Goal: Task Accomplishment & Management: Manage account settings

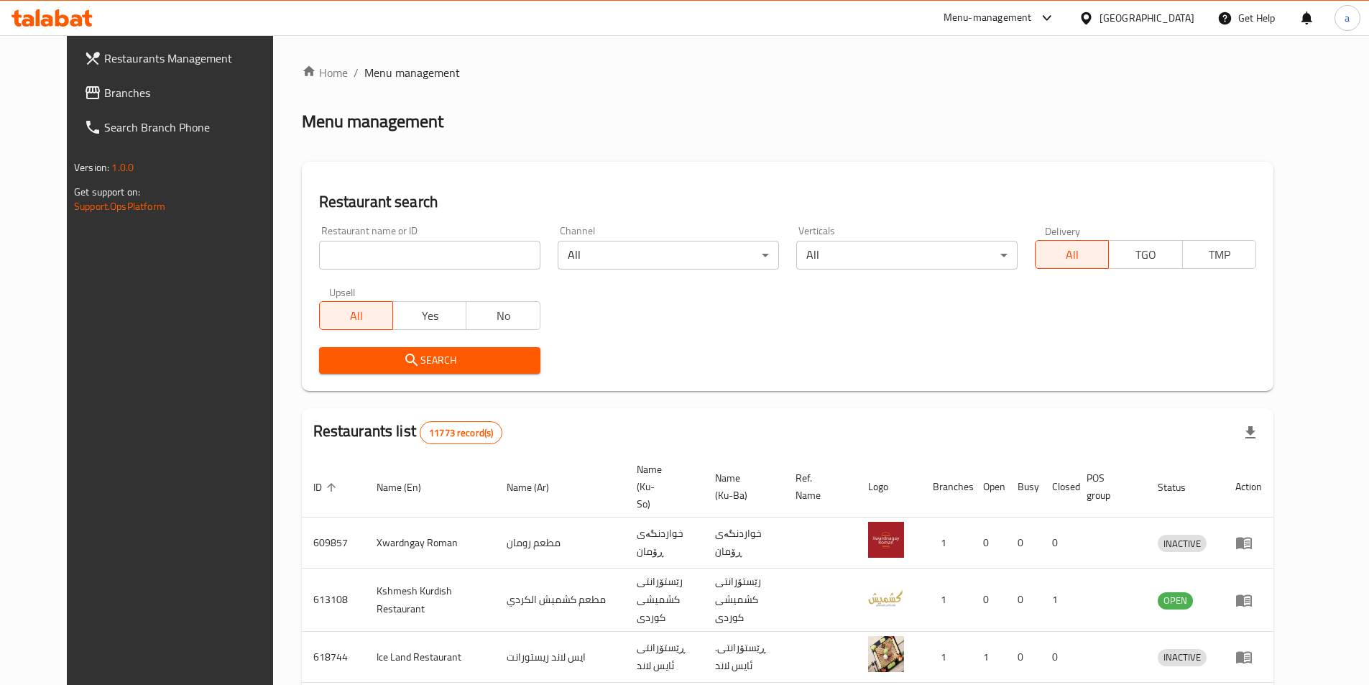
click at [87, 83] on link "Branches" at bounding box center [184, 92] width 223 height 34
click at [452, 257] on input "search" at bounding box center [429, 255] width 221 height 29
paste input "wood in nod kra"
type input "wood in nod kra"
click at [509, 255] on input "wood in nod kra" at bounding box center [429, 255] width 221 height 29
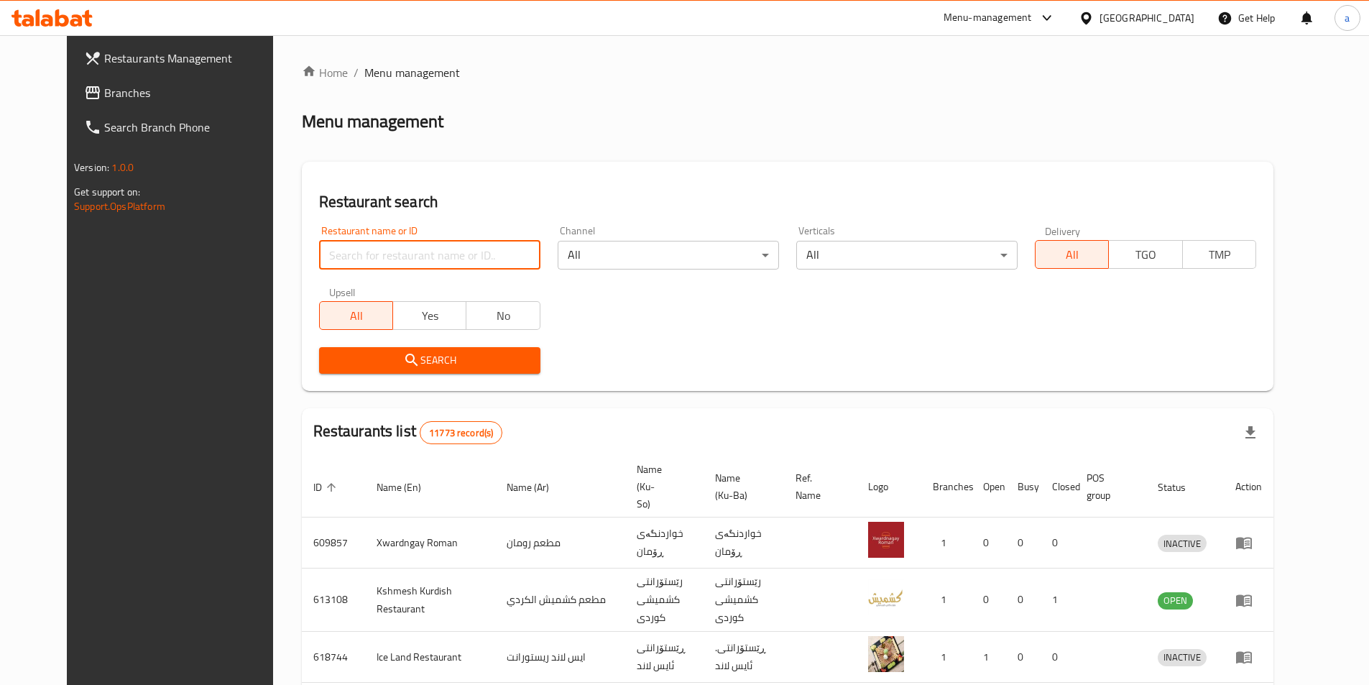
paste input "Falafeli Hayba"
type input "Falafeli Hayba"
click at [392, 350] on button "Search" at bounding box center [429, 360] width 221 height 27
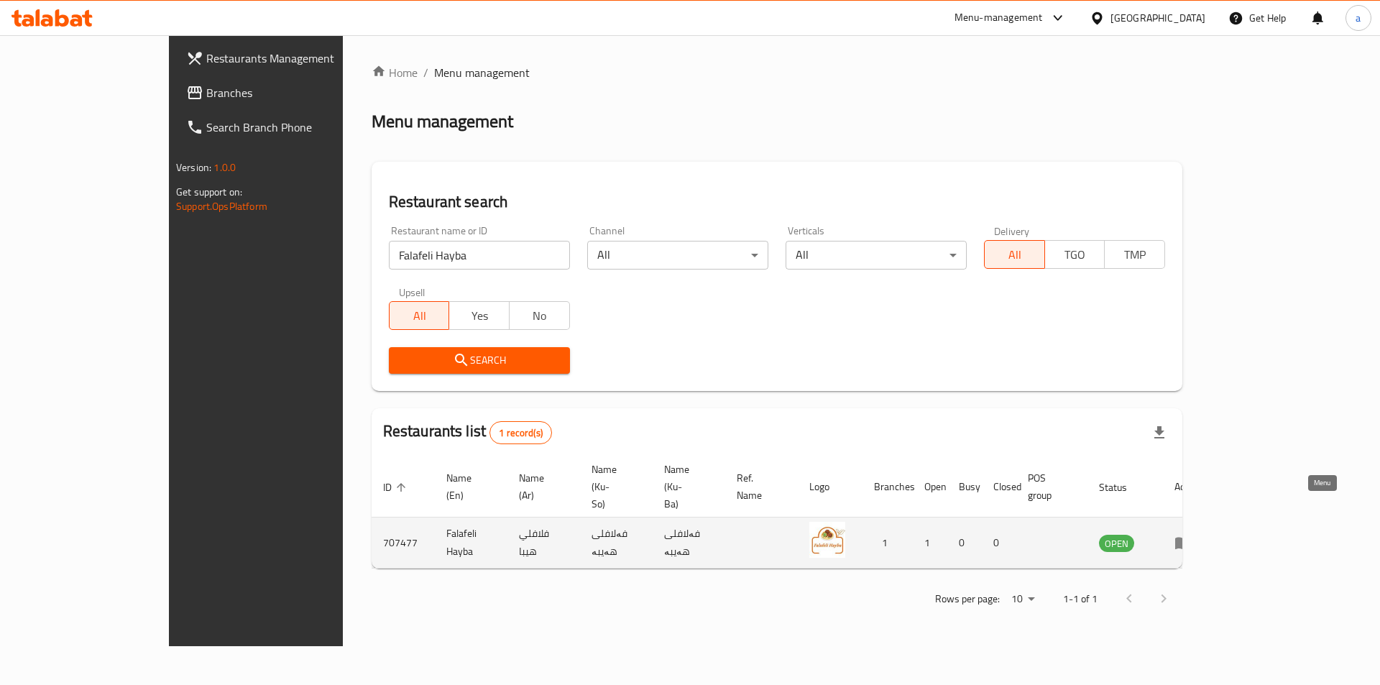
click at [1189, 540] on icon "enhanced table" at bounding box center [1186, 543] width 5 height 6
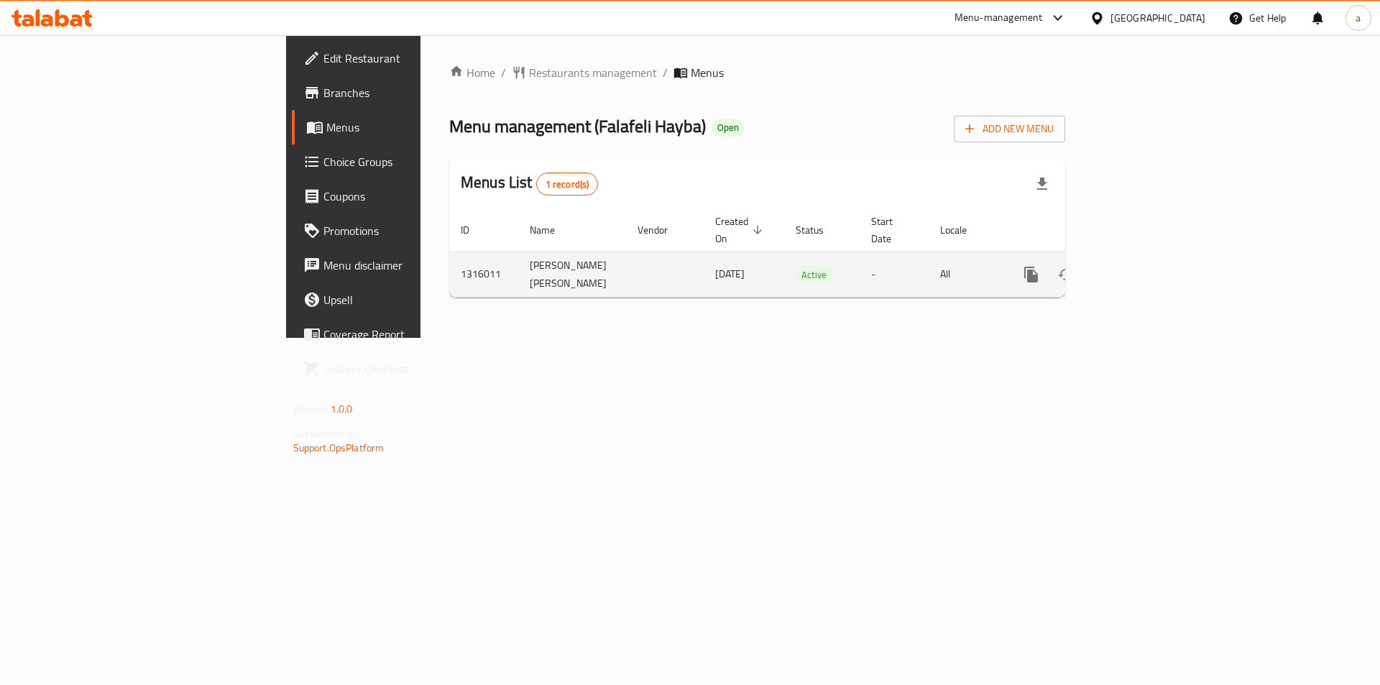
drag, startPoint x: 519, startPoint y: 267, endPoint x: 602, endPoint y: 270, distance: 83.4
click at [704, 270] on td "06/10/2025" at bounding box center [744, 274] width 80 height 45
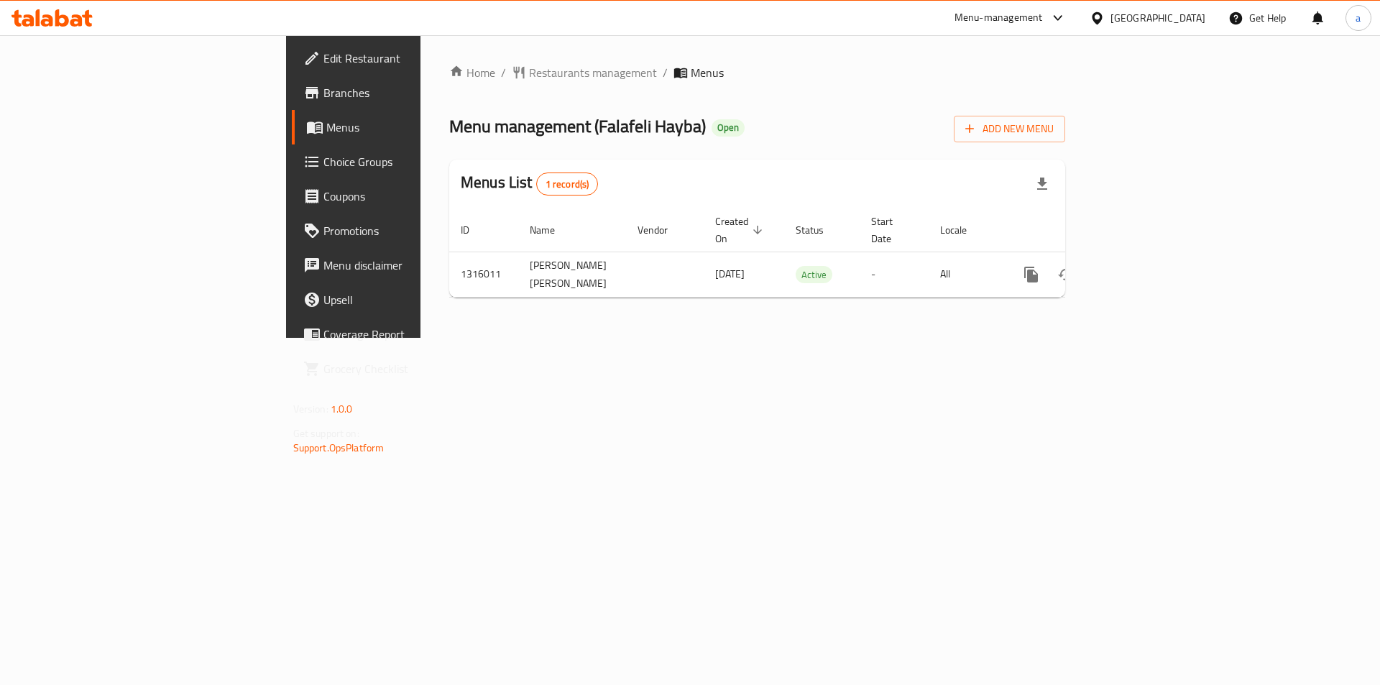
click at [740, 338] on div "Home / Restaurants management / Menus Menu management ( Falafeli Hayba ) Open A…" at bounding box center [756, 186] width 673 height 303
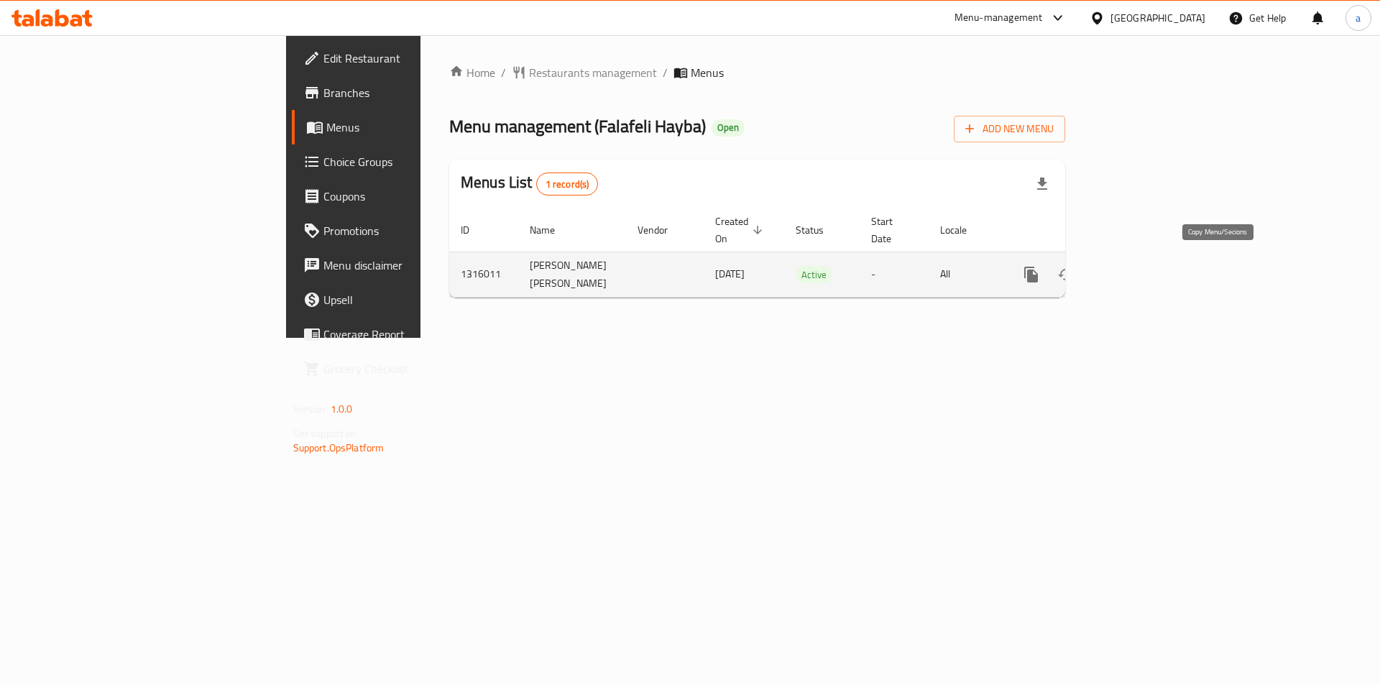
click at [1049, 258] on button "more" at bounding box center [1031, 274] width 34 height 34
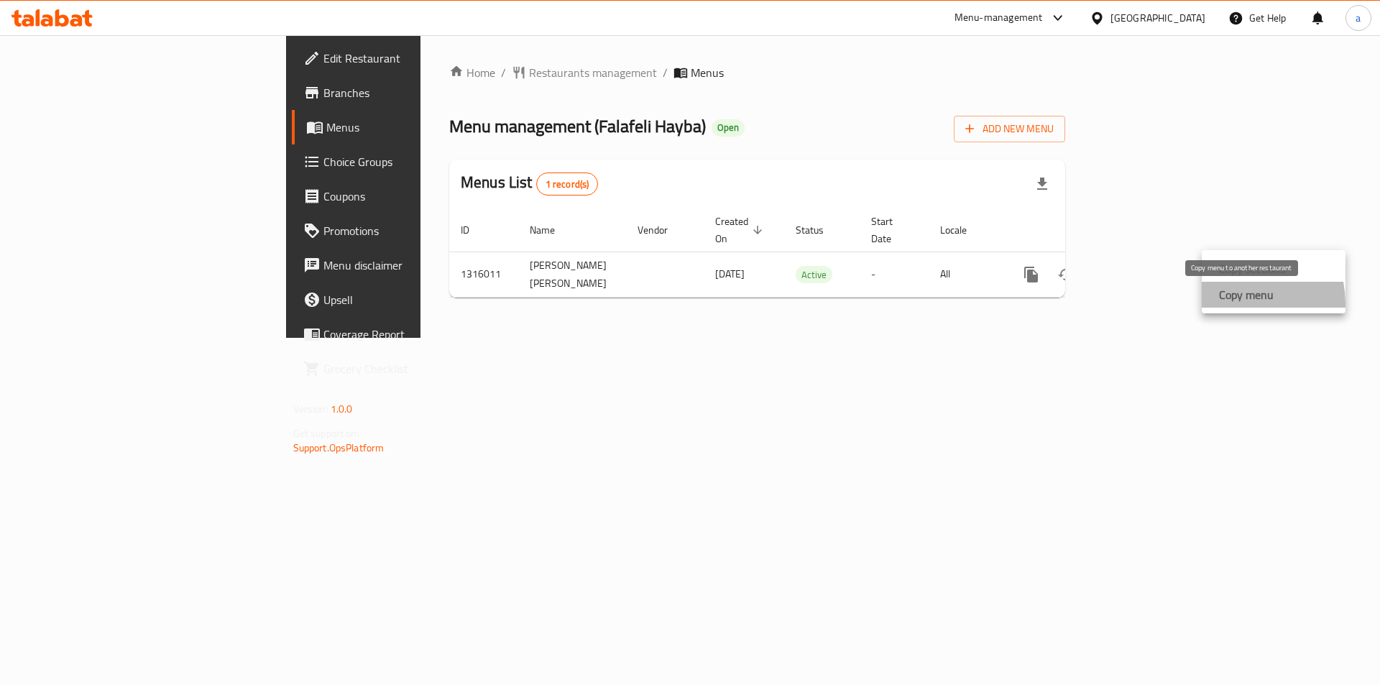
click at [1235, 303] on strong "Copy menu" at bounding box center [1246, 294] width 55 height 17
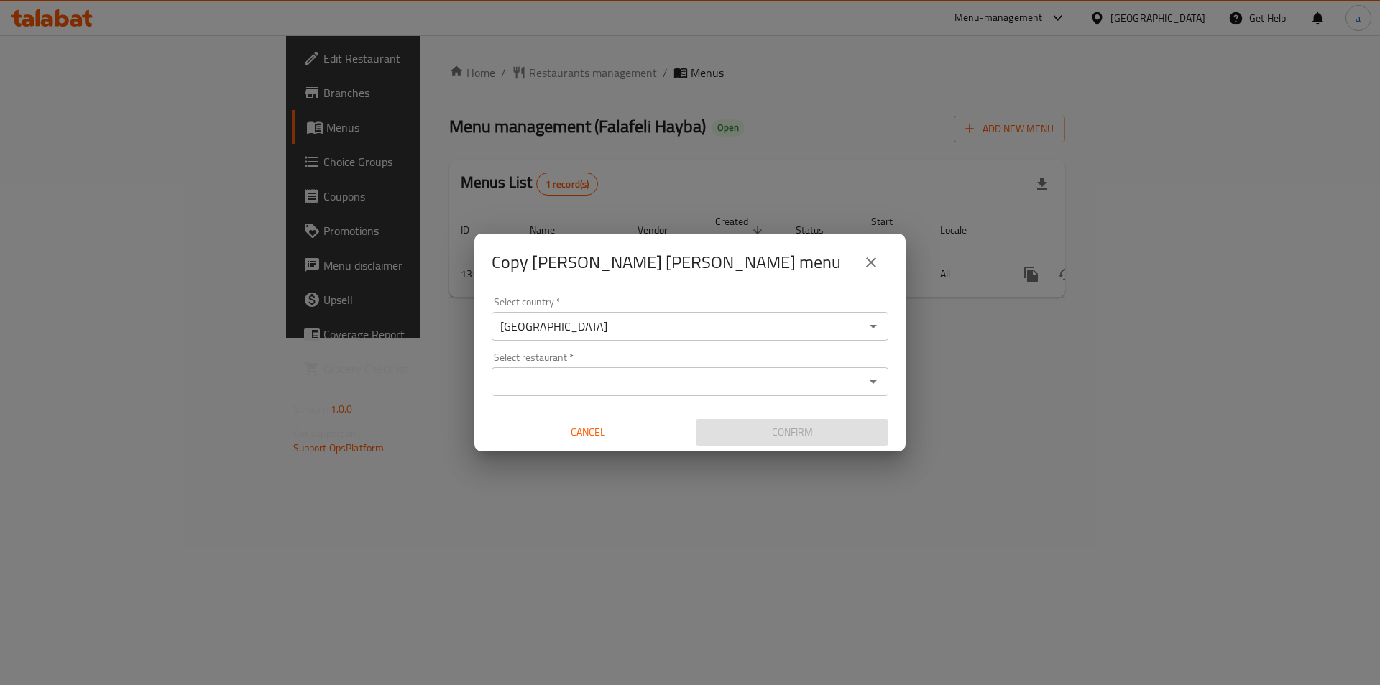
click at [607, 373] on input "Select restaurant   *" at bounding box center [678, 382] width 364 height 20
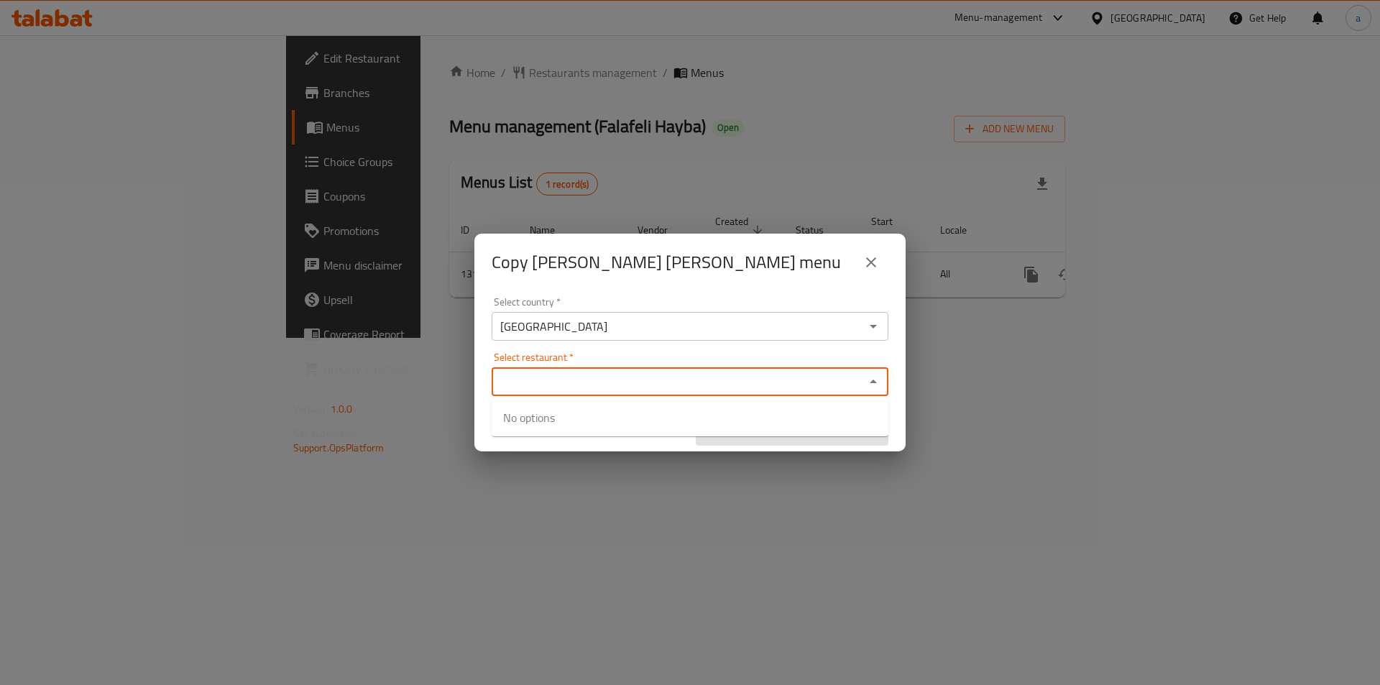
paste input "Falafeli Hayba"
type input "Falafeli Hayba"
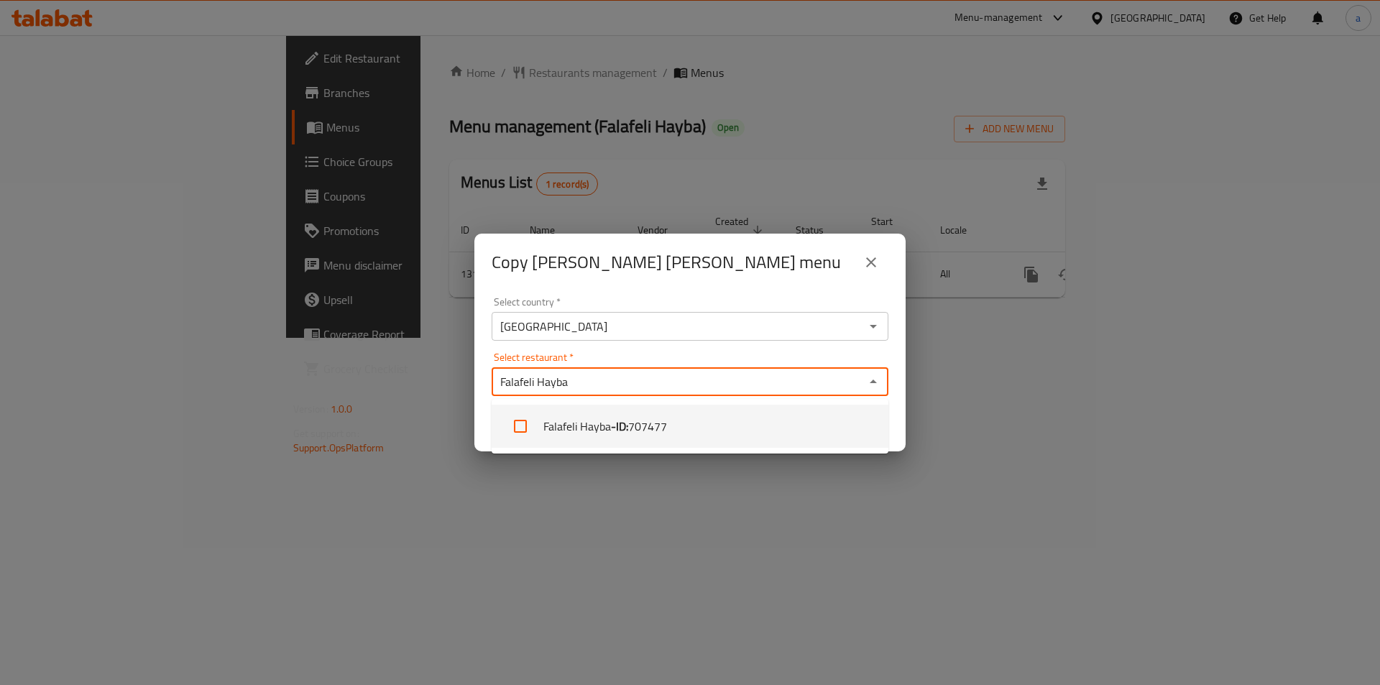
click at [519, 428] on input "checkbox" at bounding box center [520, 426] width 34 height 34
checkbox input "true"
click at [638, 353] on div "Select restaurant   * Falafeli Hayba Select restaurant *" at bounding box center [690, 374] width 397 height 44
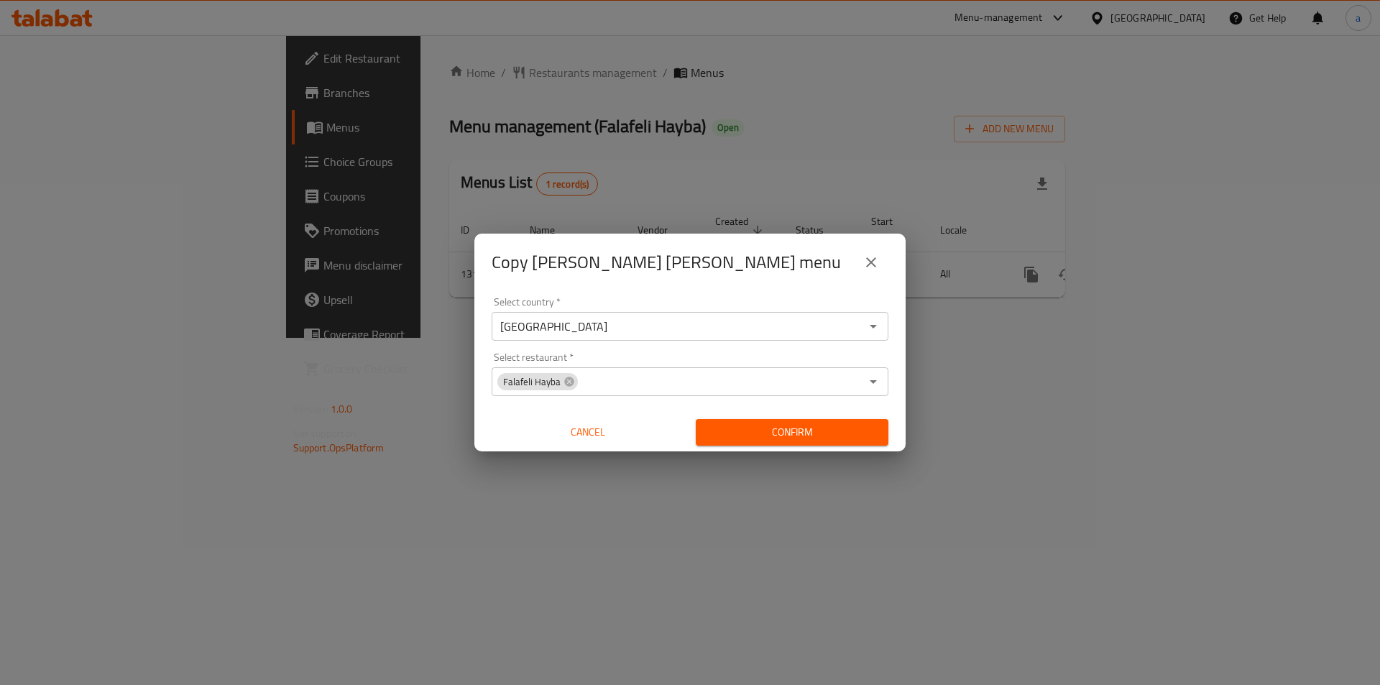
click at [479, 419] on div "Select country   * Iraq Select country * Select restaurant   * Falafeli Hayba S…" at bounding box center [689, 371] width 431 height 160
click at [718, 429] on span "Confirm" at bounding box center [792, 432] width 170 height 18
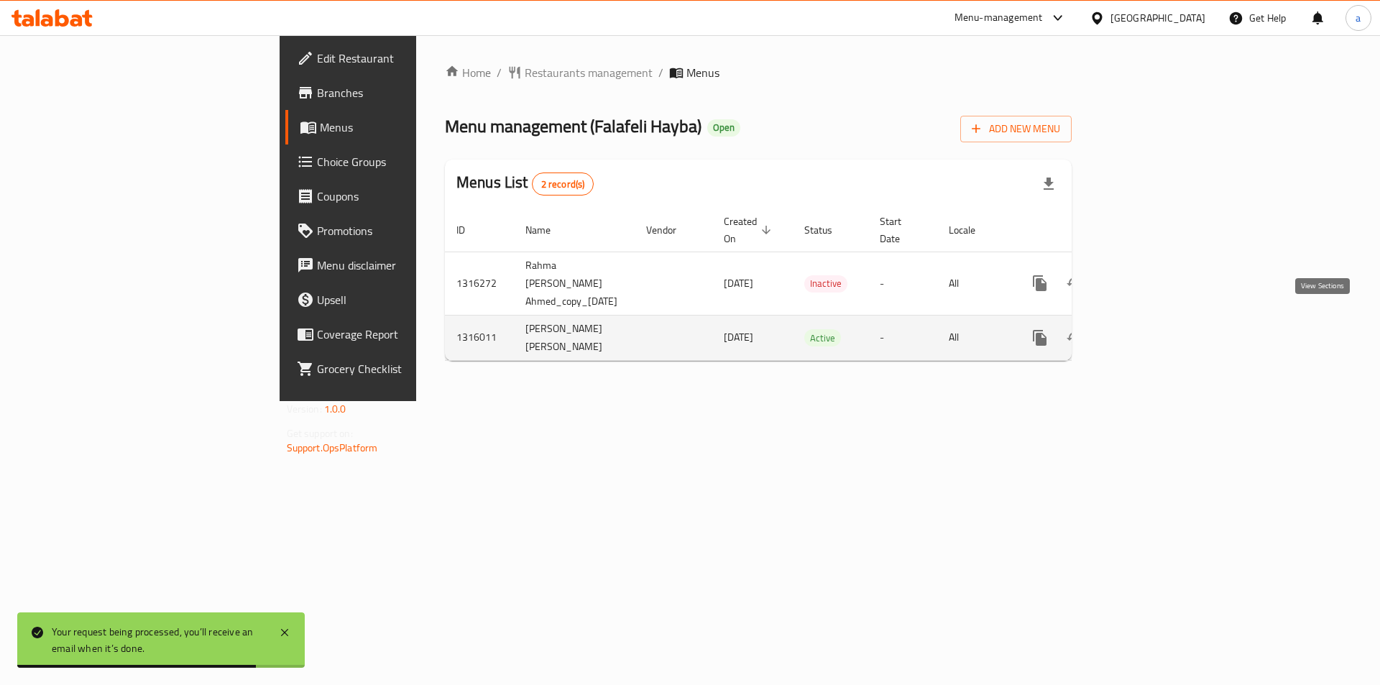
click at [1161, 331] on link "enhanced table" at bounding box center [1143, 338] width 34 height 34
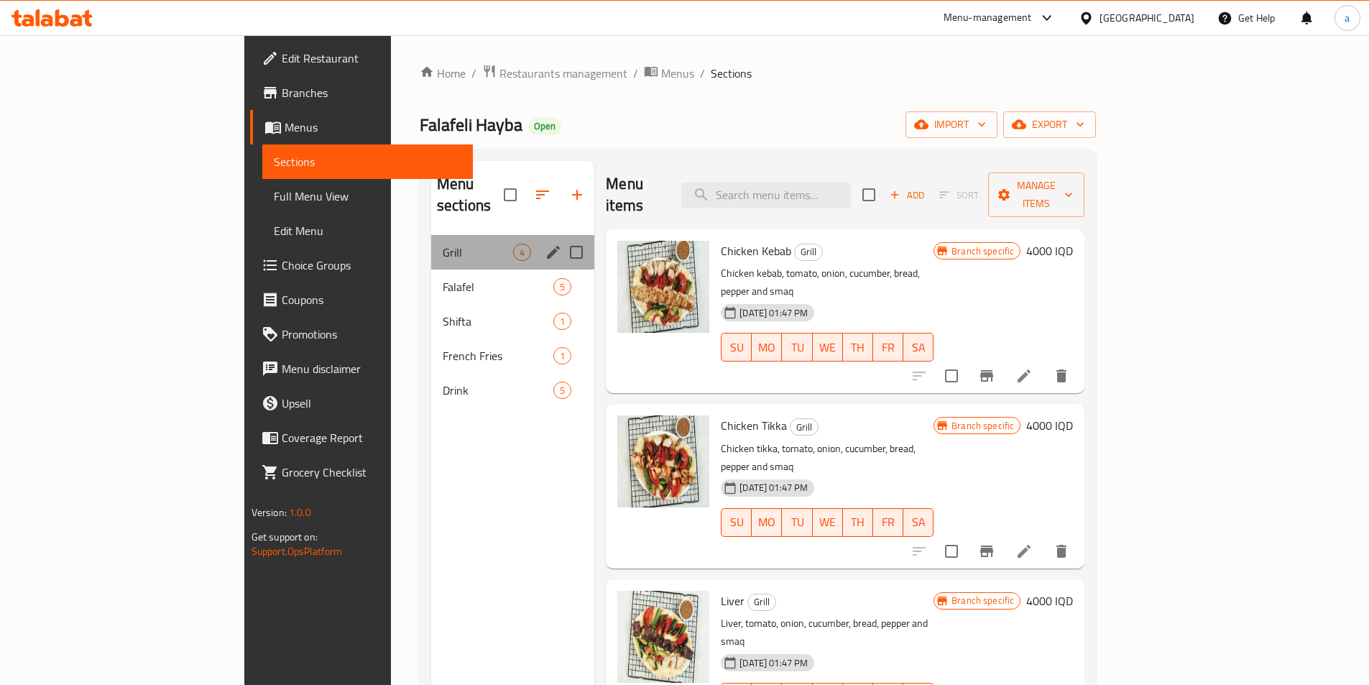
click at [431, 235] on div "Grill 4" at bounding box center [512, 252] width 163 height 34
click at [443, 278] on span "Falafel" at bounding box center [478, 286] width 70 height 17
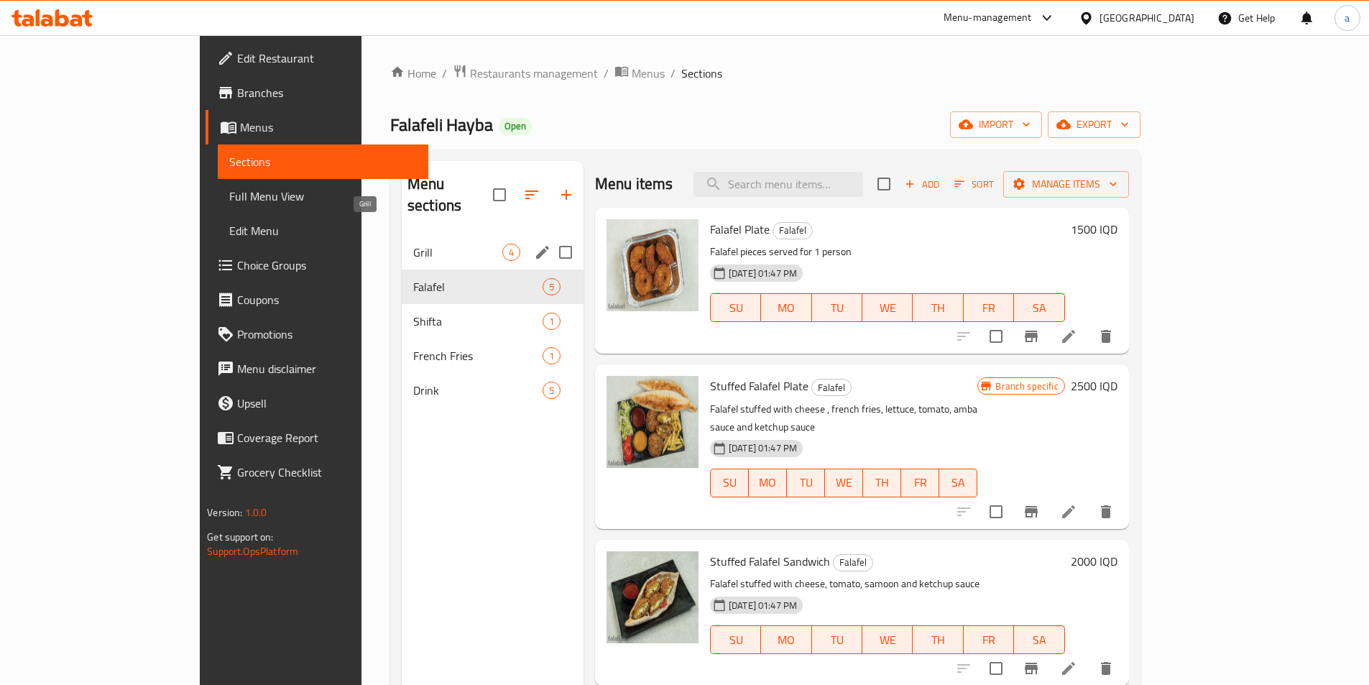
drag, startPoint x: 351, startPoint y: 226, endPoint x: 352, endPoint y: 237, distance: 11.6
click at [413, 244] on span "Grill" at bounding box center [457, 252] width 89 height 17
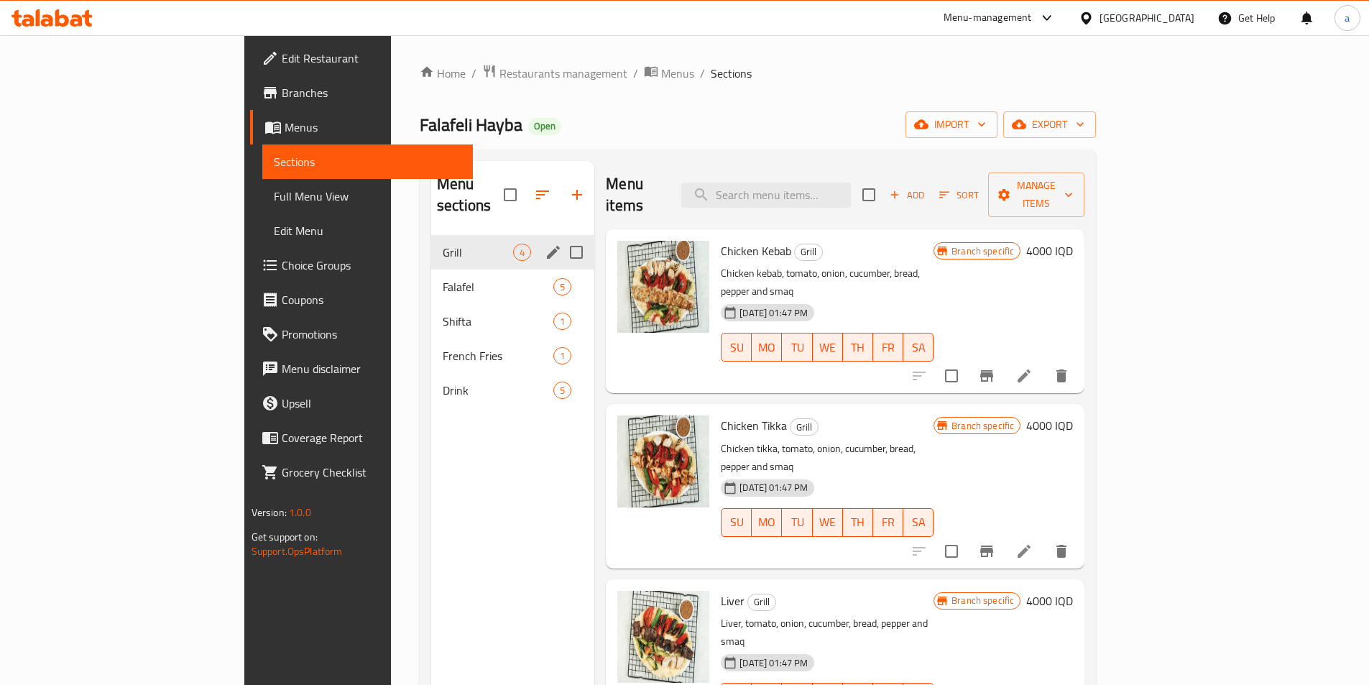
click at [561, 237] on input "Menu sections" at bounding box center [576, 252] width 30 height 30
checkbox input "true"
click at [521, 186] on icon "button" at bounding box center [529, 194] width 17 height 17
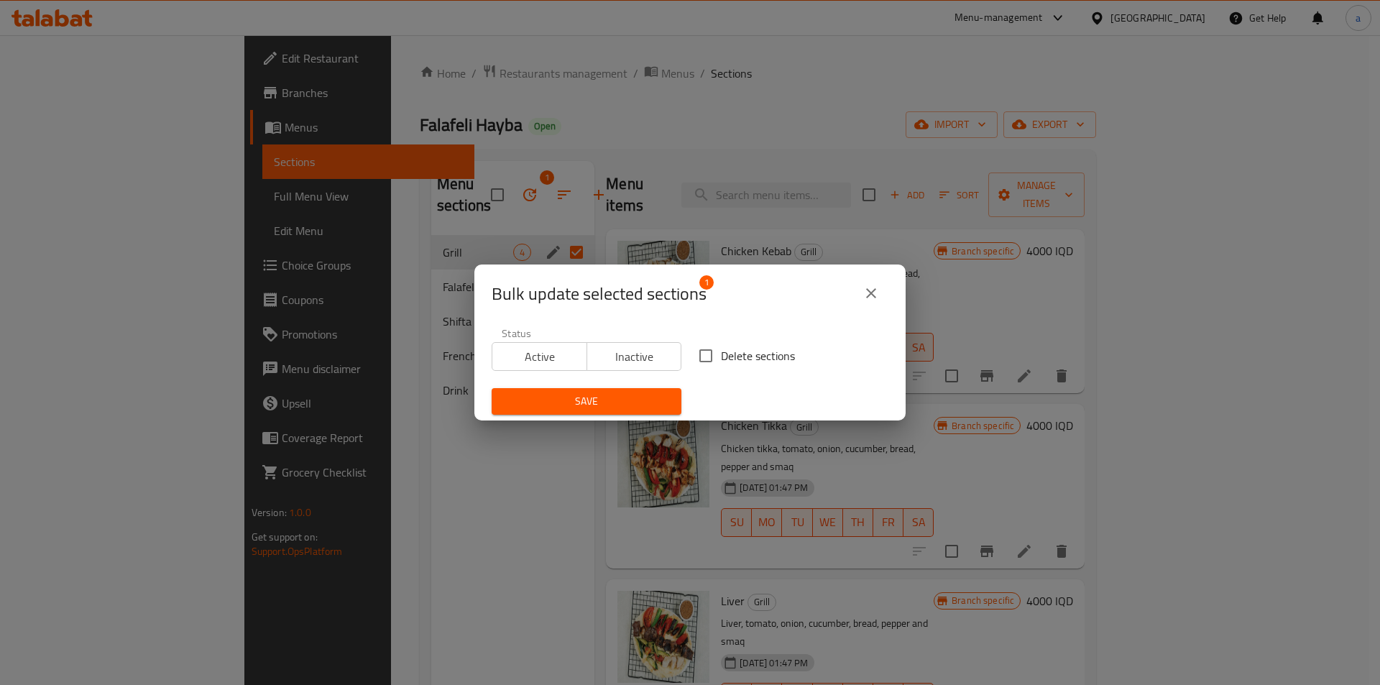
click at [705, 356] on input "Delete sections" at bounding box center [706, 356] width 30 height 30
checkbox input "true"
click at [642, 390] on button "Save" at bounding box center [587, 401] width 190 height 27
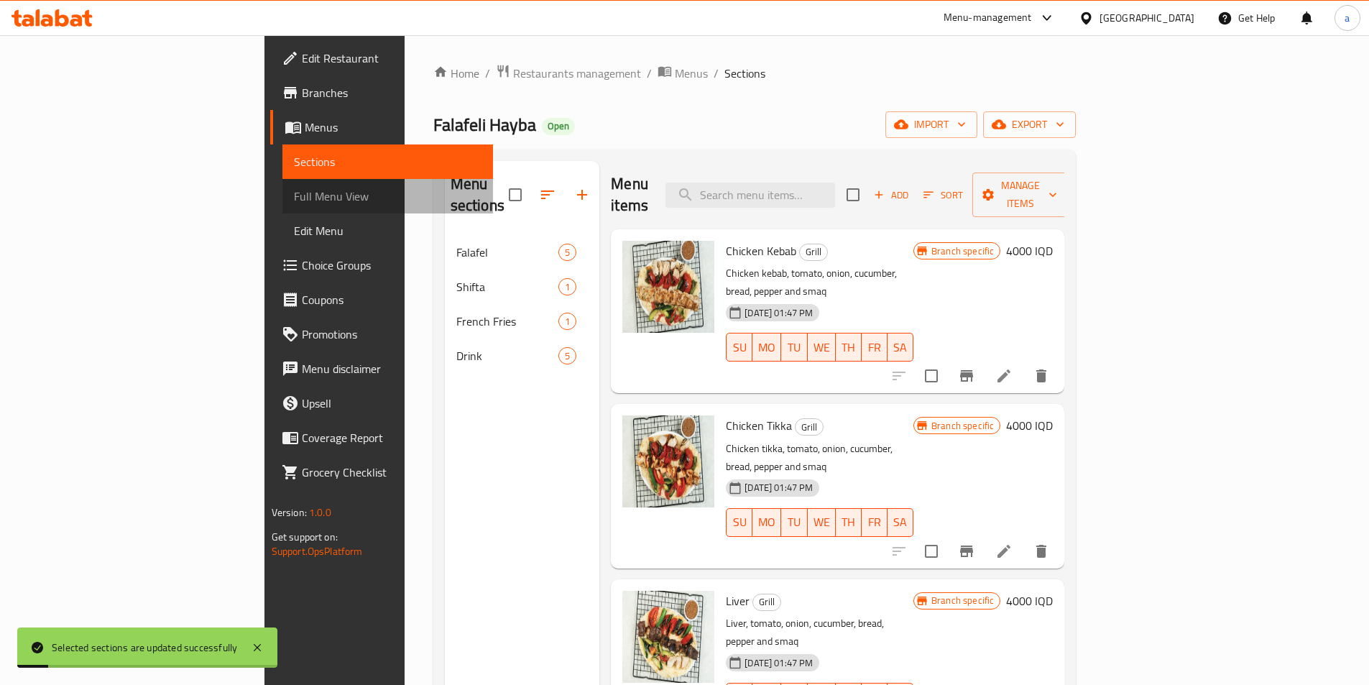
click at [294, 190] on span "Full Menu View" at bounding box center [388, 196] width 188 height 17
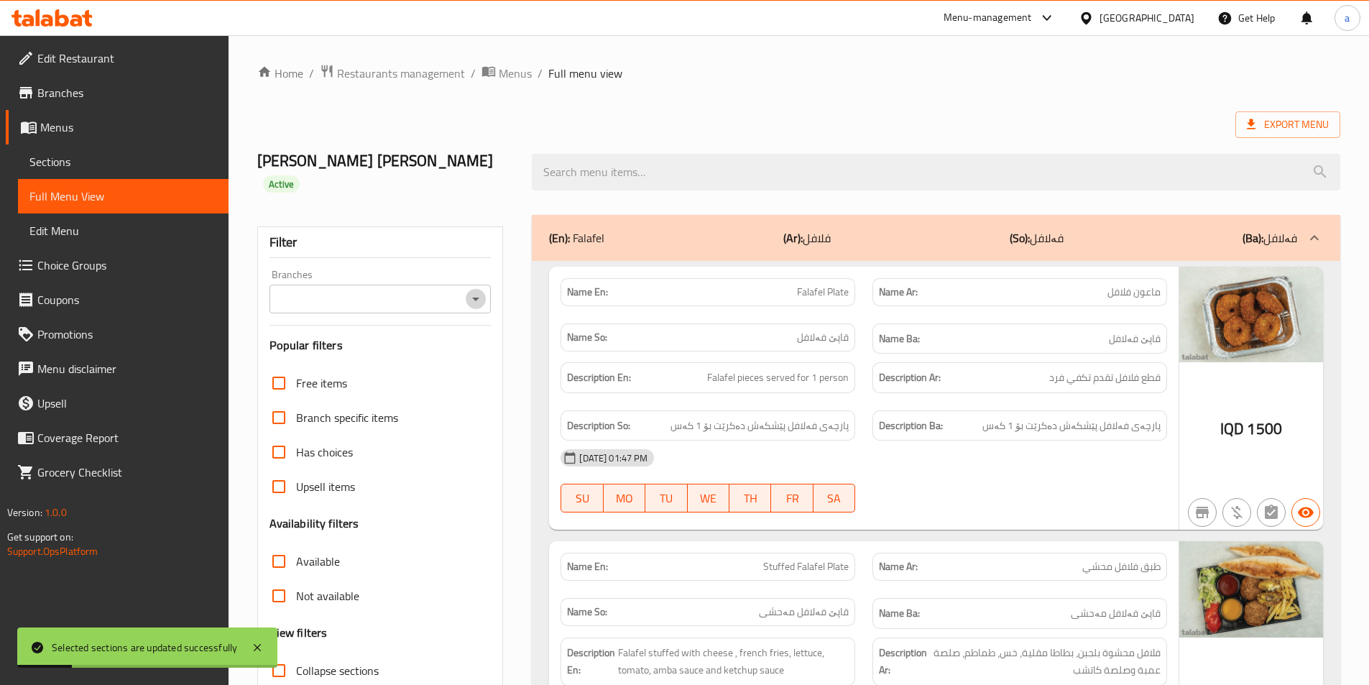
click at [473, 295] on icon "Open" at bounding box center [475, 298] width 17 height 17
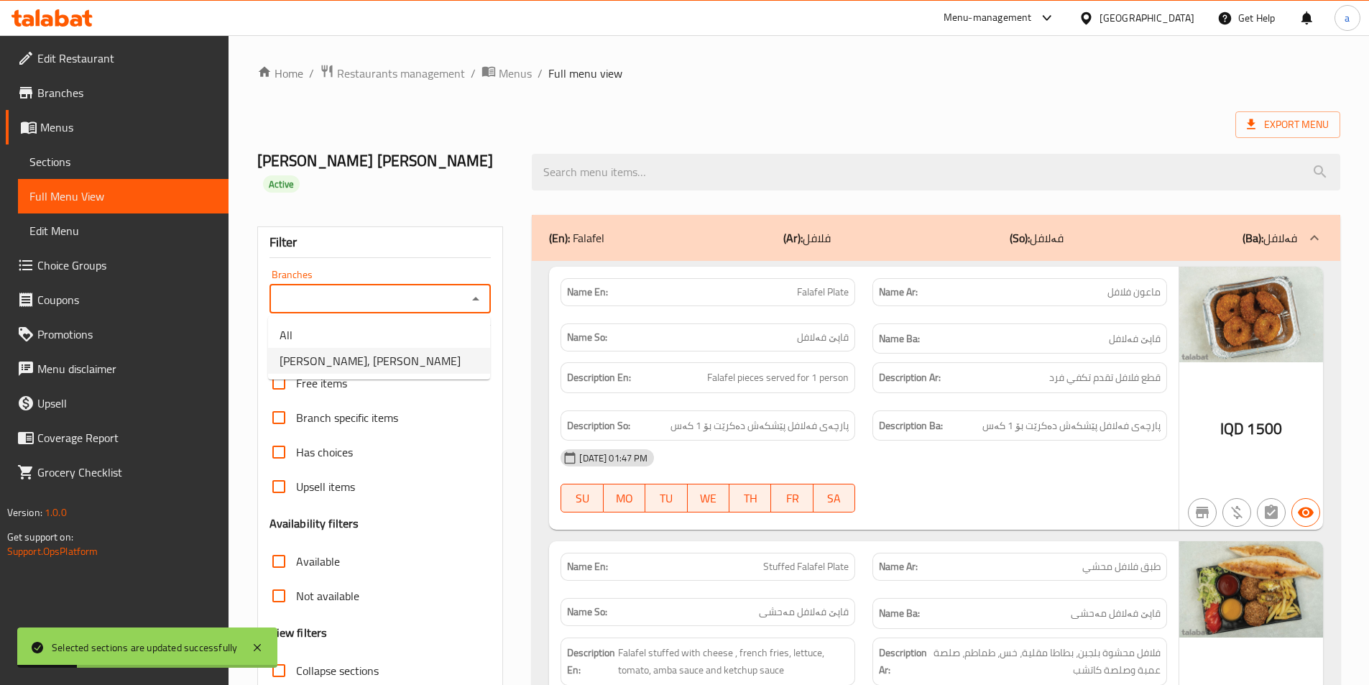
click at [430, 351] on li "Falafeli Hayba, Ashti" at bounding box center [379, 361] width 222 height 26
type input "Falafeli Hayba, Ashti"
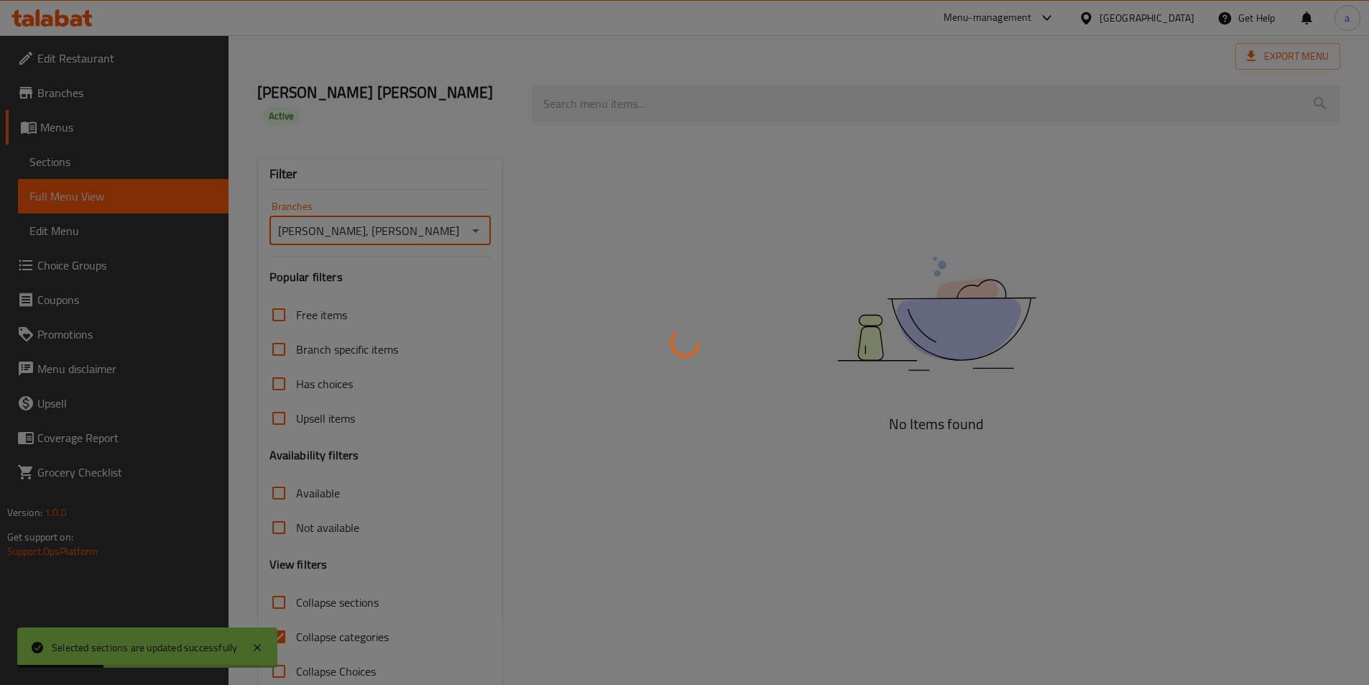
scroll to position [101, 0]
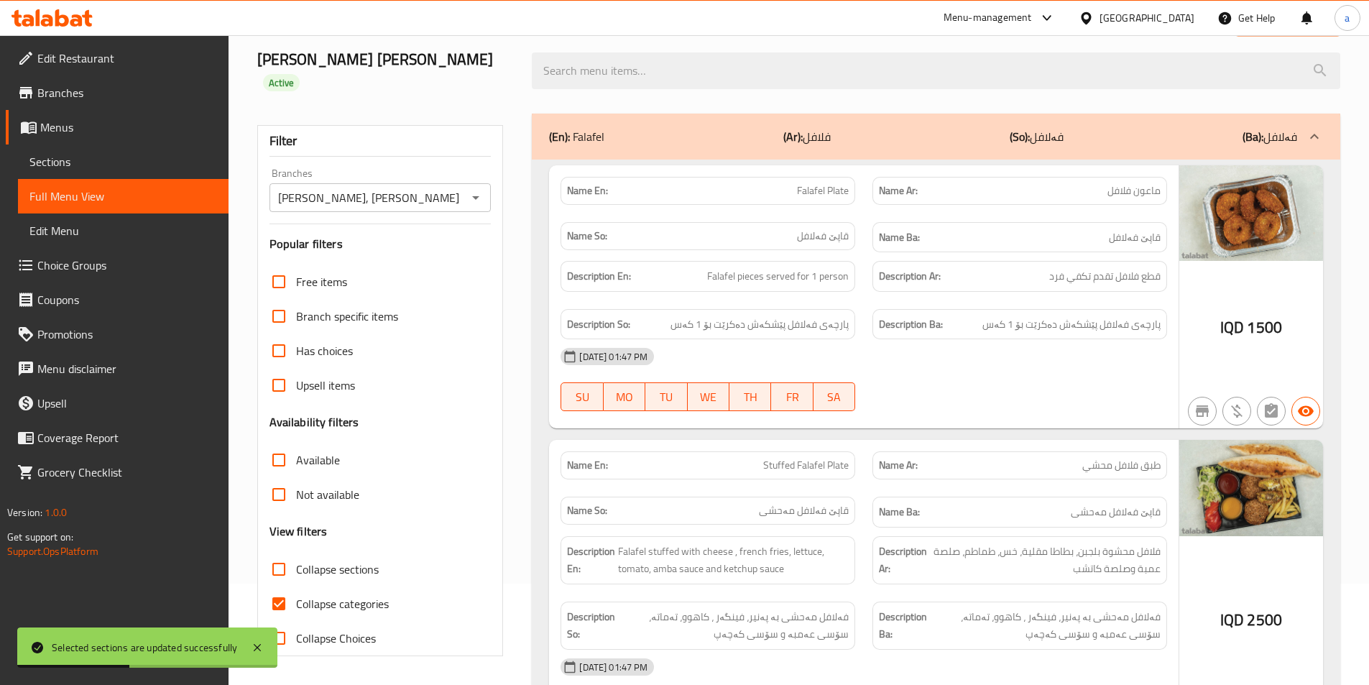
click at [350, 595] on span "Collapse categories" at bounding box center [342, 603] width 93 height 17
click at [296, 594] on input "Collapse categories" at bounding box center [279, 603] width 34 height 34
checkbox input "false"
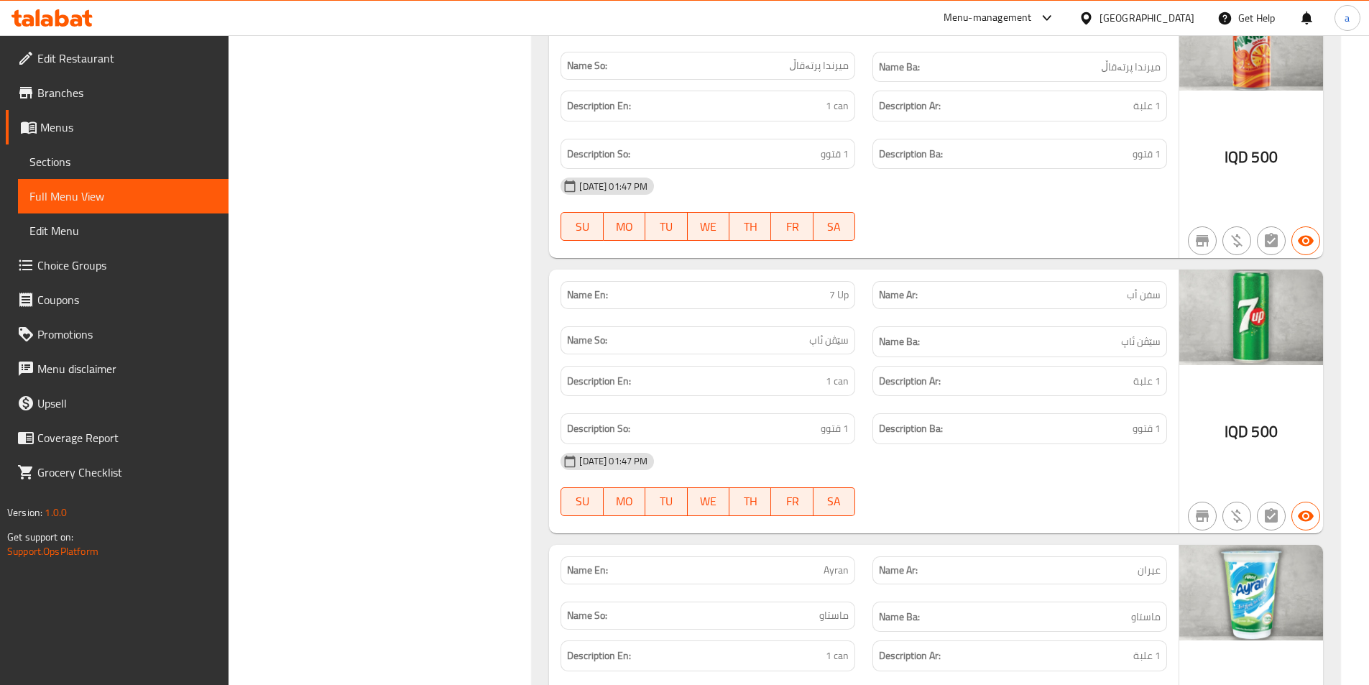
scroll to position [3365, 0]
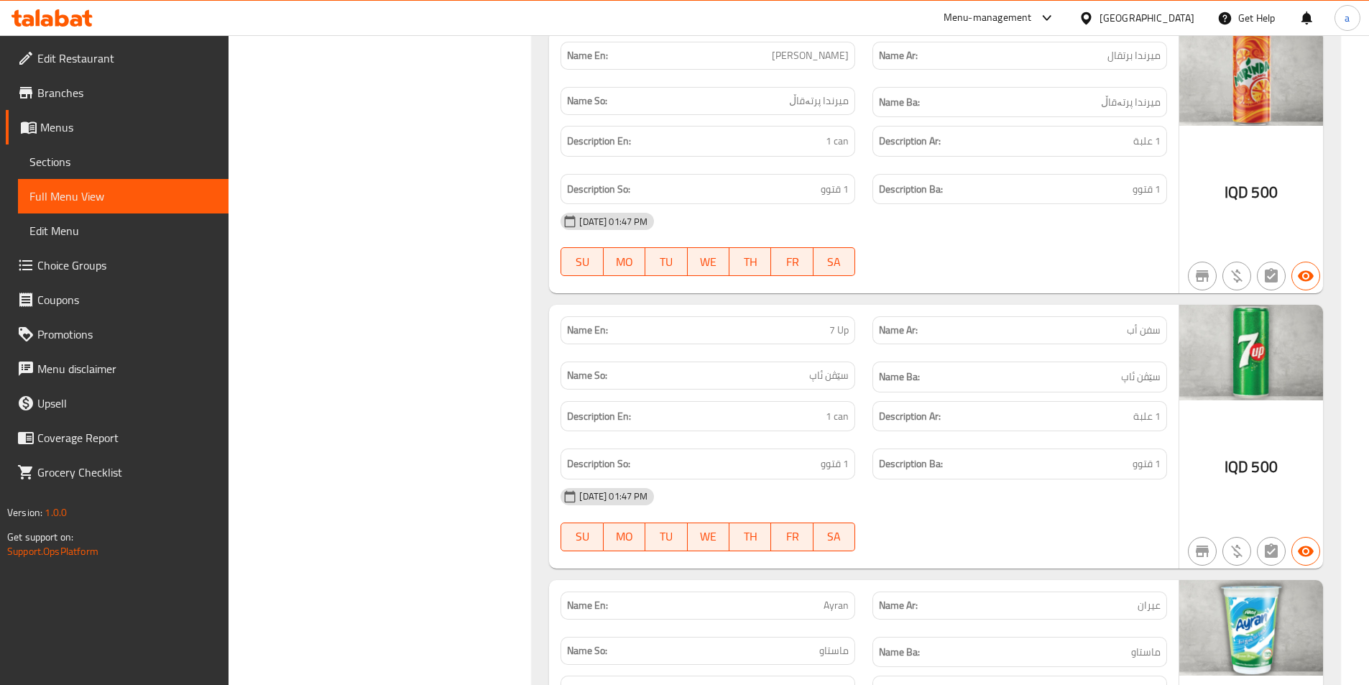
click at [106, 86] on span "Branches" at bounding box center [127, 92] width 180 height 17
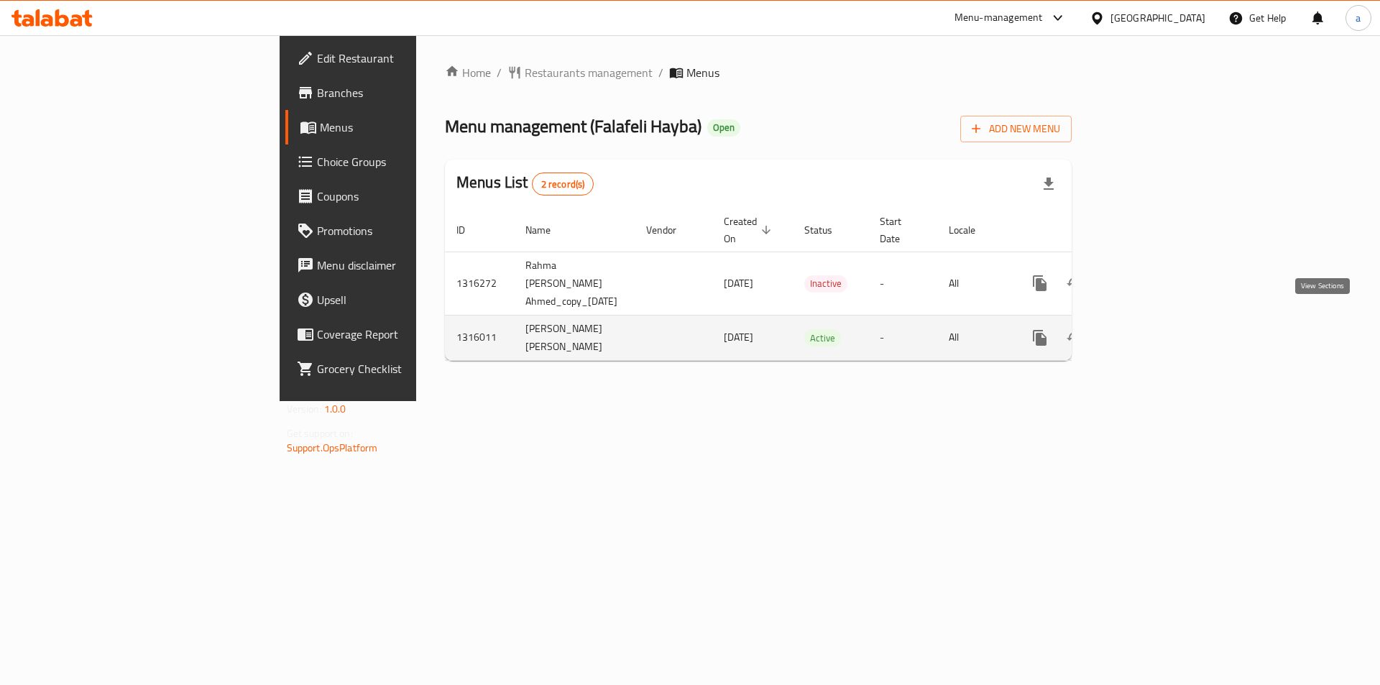
click at [1152, 329] on icon "enhanced table" at bounding box center [1143, 337] width 17 height 17
